Goal: Navigation & Orientation: Find specific page/section

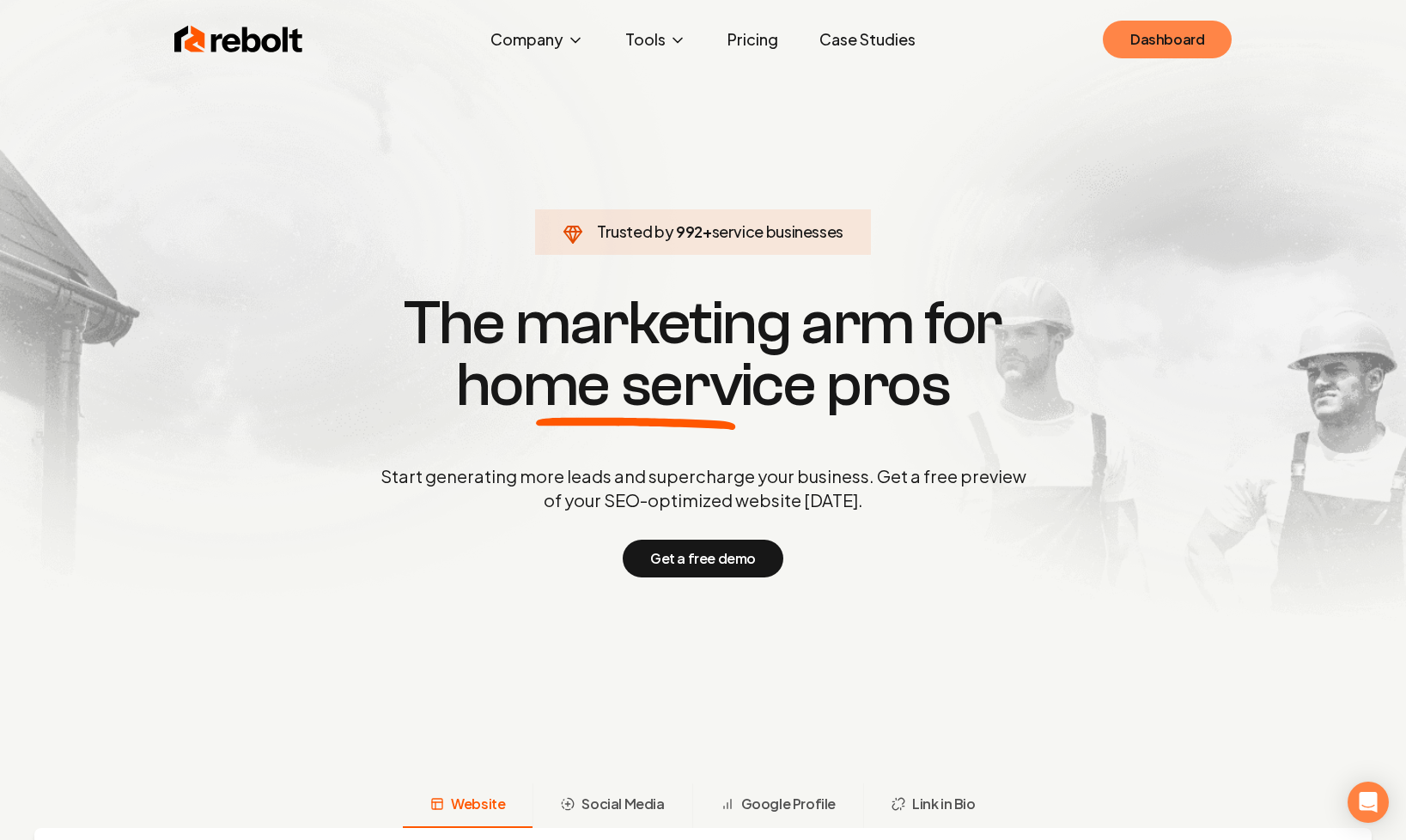
click at [1171, 48] on link "Dashboard" at bounding box center [1167, 39] width 129 height 38
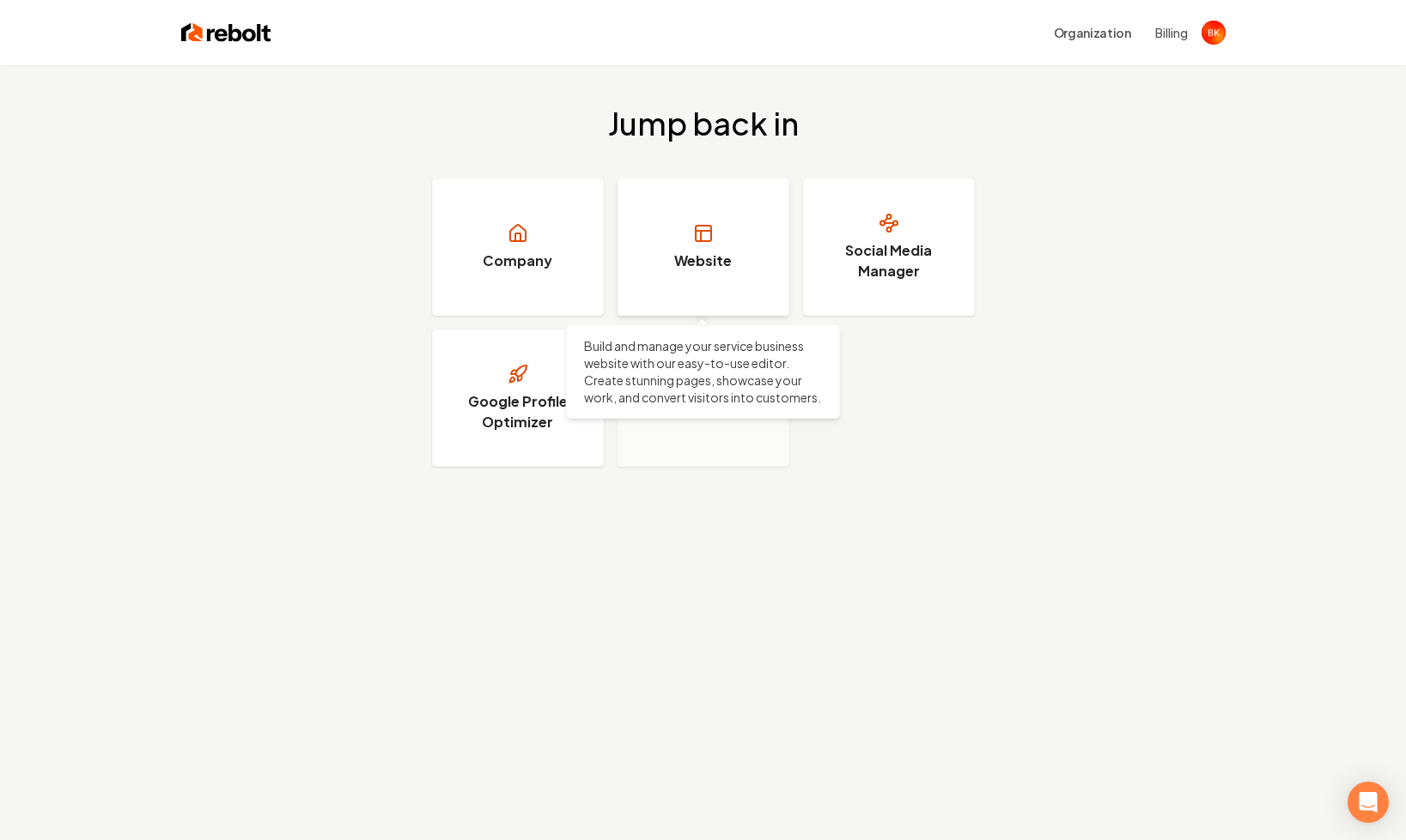
click at [697, 251] on h3 "Website" at bounding box center [703, 261] width 58 height 21
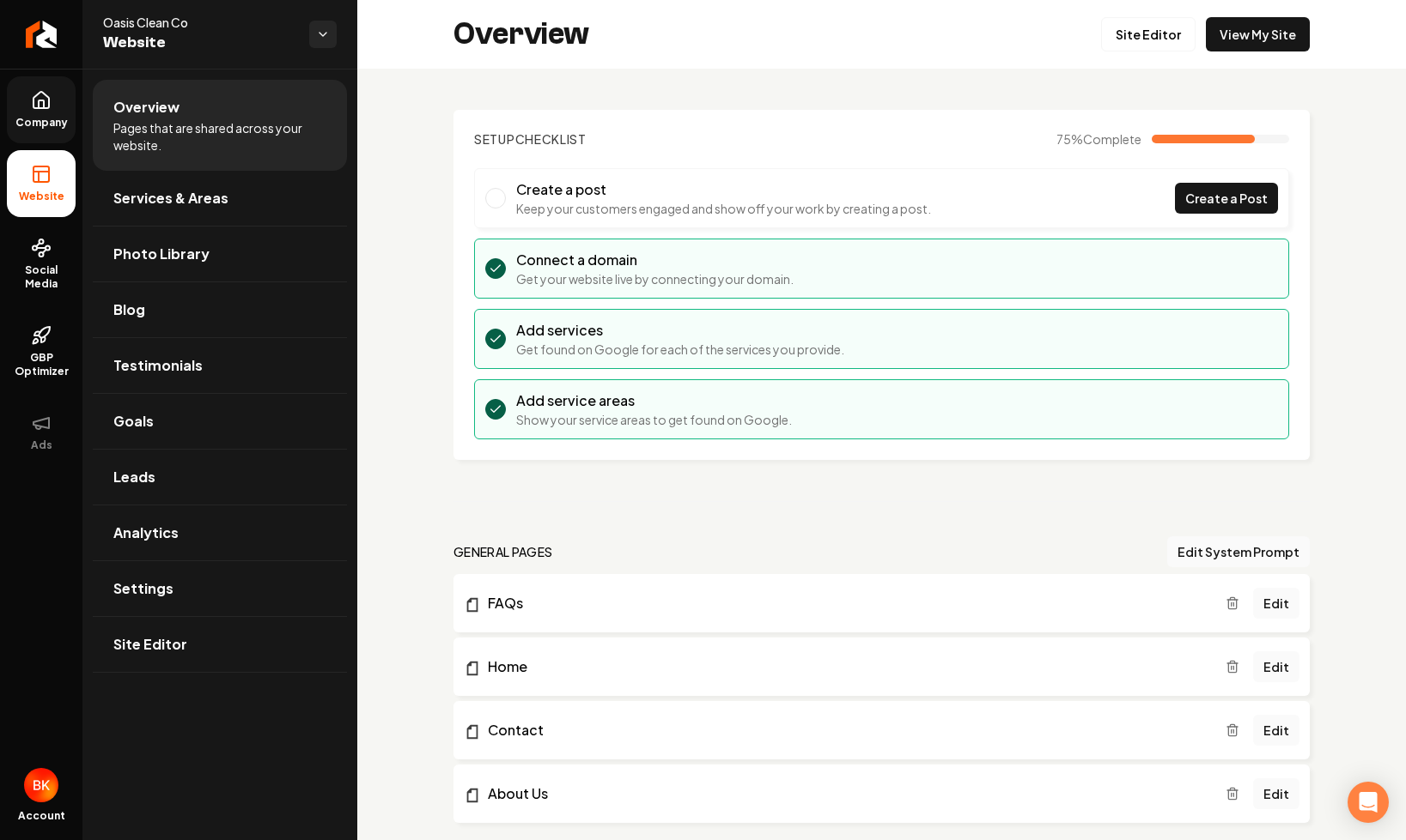
click at [27, 91] on link "Company" at bounding box center [41, 110] width 69 height 67
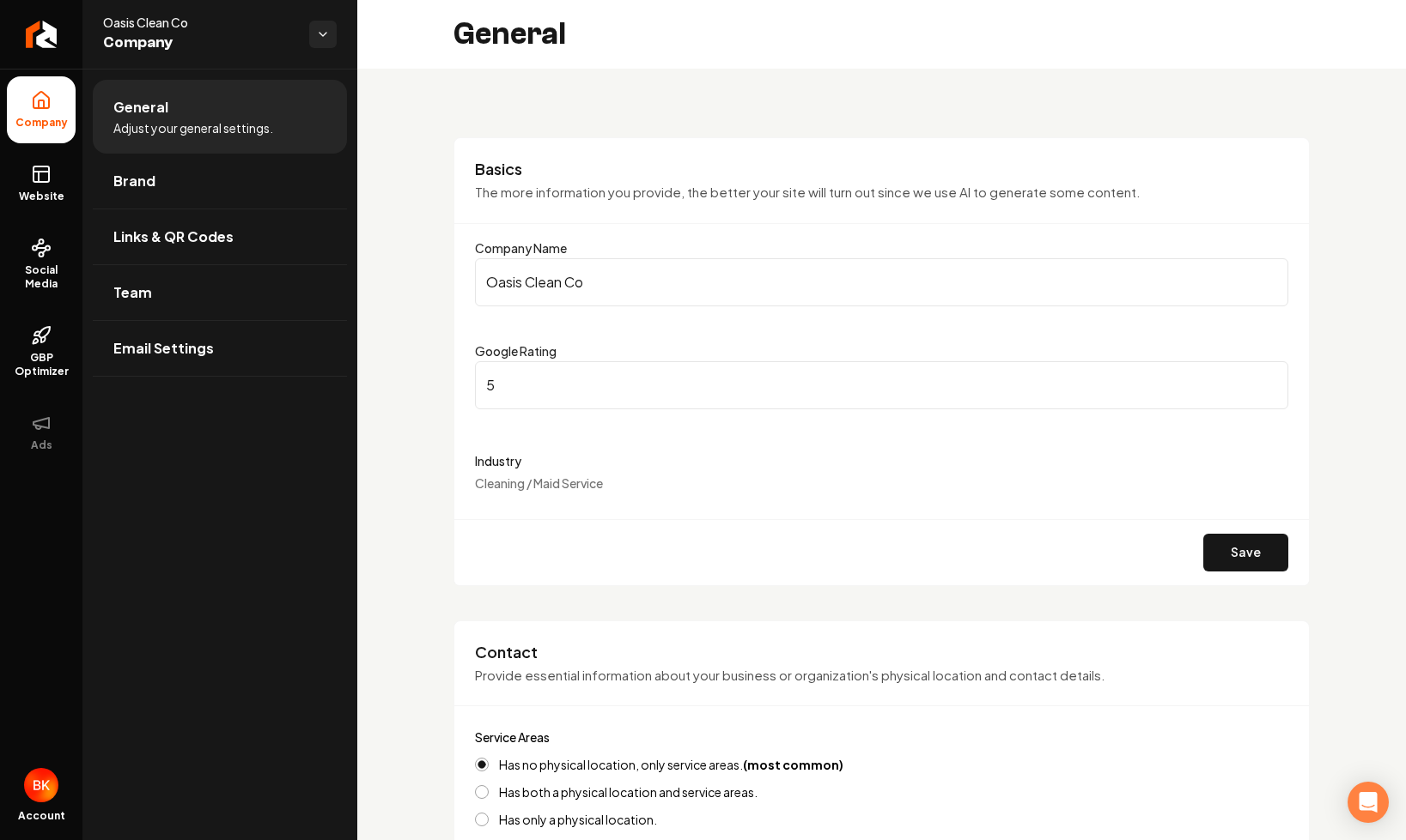
click at [45, 775] on img "Open user button" at bounding box center [41, 785] width 34 height 34
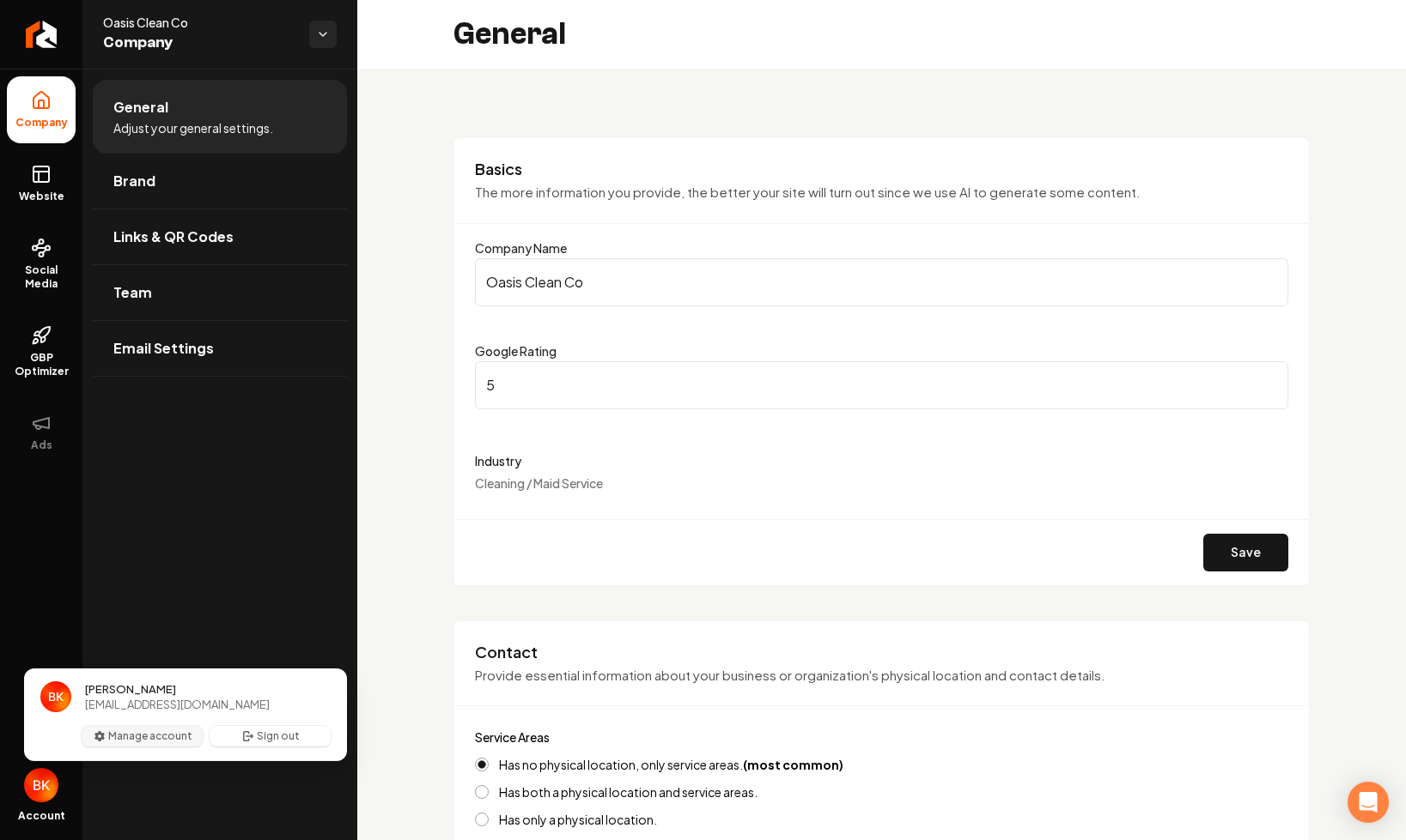
click at [151, 729] on button "Manage account" at bounding box center [141, 736] width 121 height 21
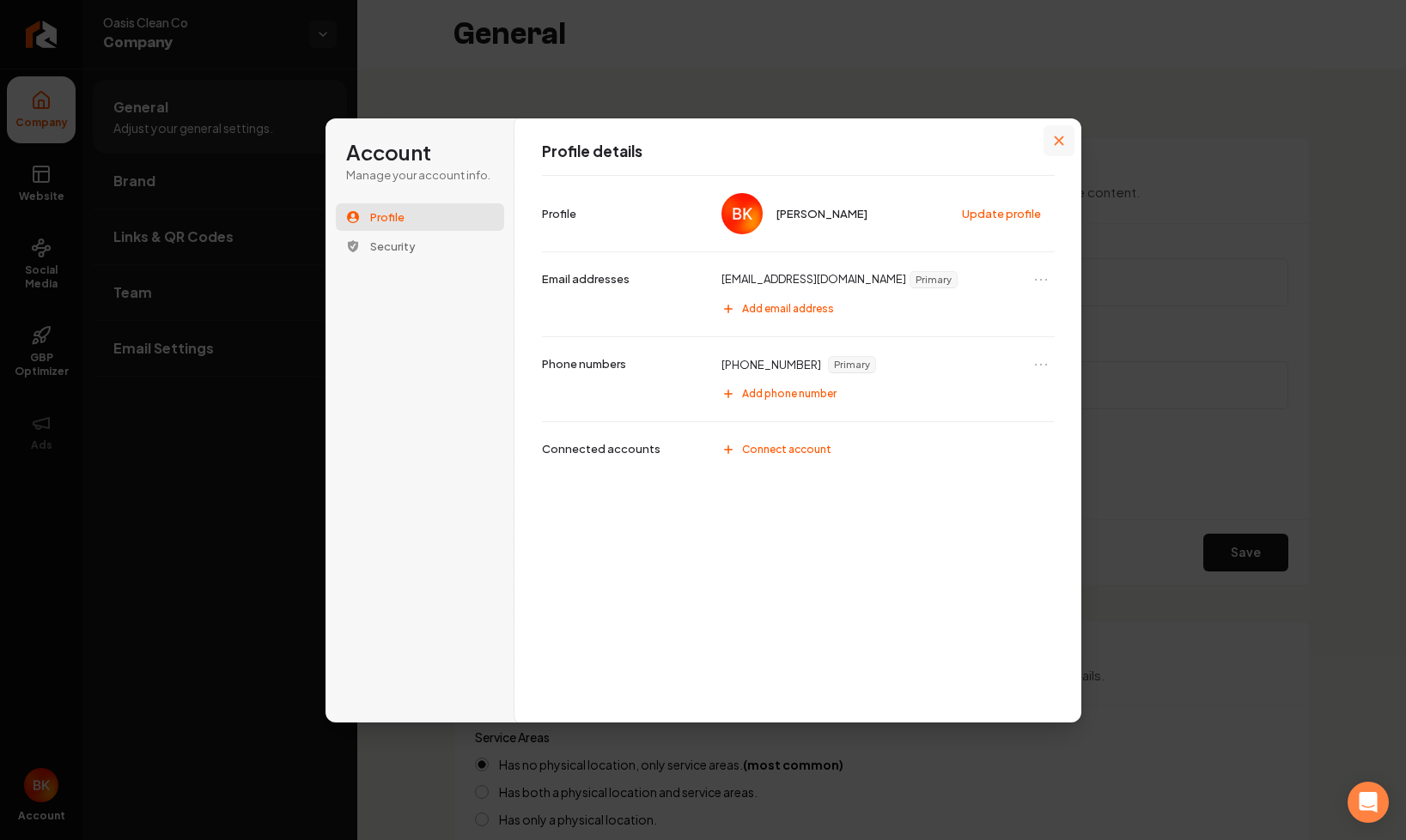
click at [1051, 140] on button "Close modal" at bounding box center [1058, 140] width 31 height 31
